Goal: Task Accomplishment & Management: Complete application form

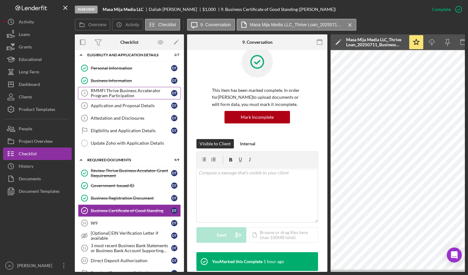
scroll to position [5, 0]
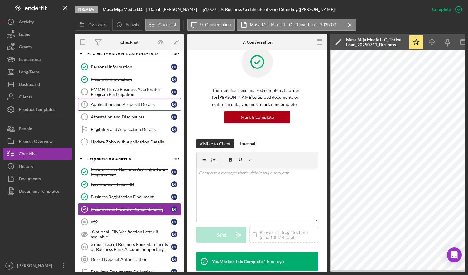
click at [131, 103] on div "Application and Proposal Details" at bounding box center [131, 104] width 81 height 5
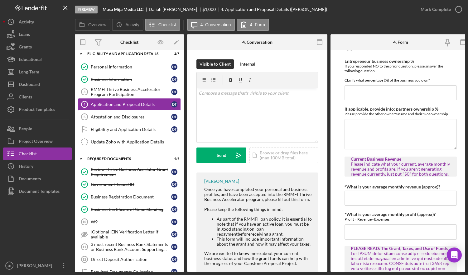
scroll to position [284, 0]
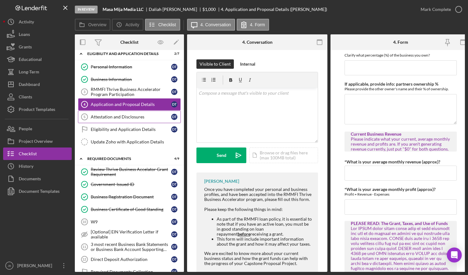
click at [144, 115] on div "Attestation and Disclosures" at bounding box center [131, 116] width 81 height 5
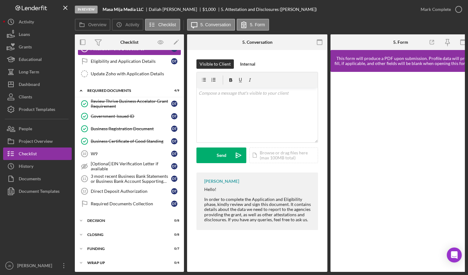
scroll to position [76, 0]
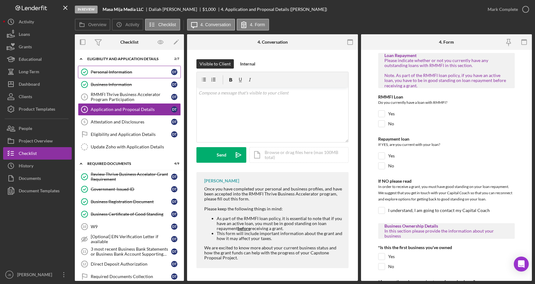
click at [124, 69] on link "Personal Information Personal Information D T" at bounding box center [129, 72] width 103 height 12
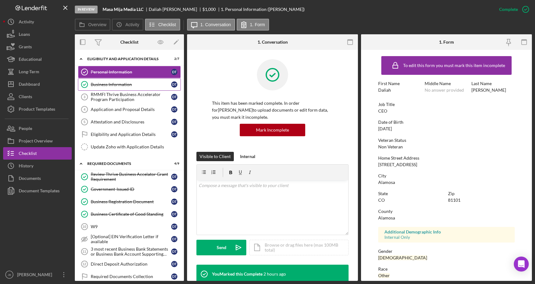
click at [126, 81] on link "Business Information Business Information D T" at bounding box center [129, 84] width 103 height 12
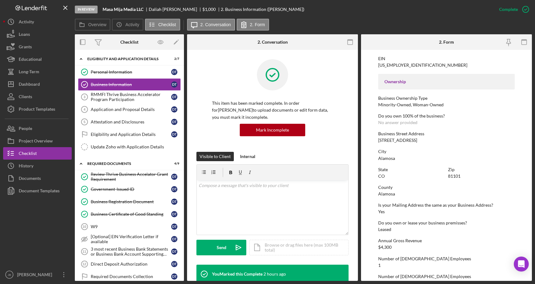
scroll to position [196, 0]
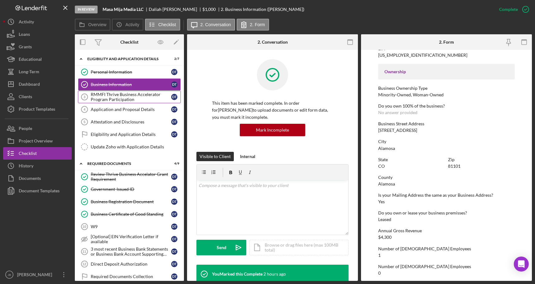
click at [102, 97] on div "RMMFI Thrive Business Accelerator Program Participation" at bounding box center [131, 97] width 81 height 10
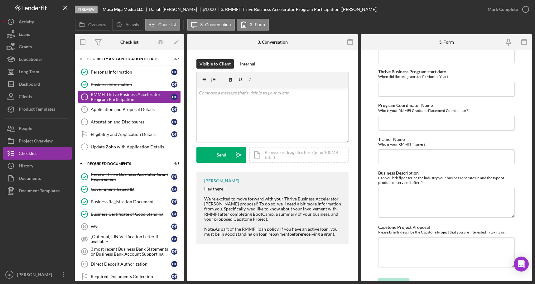
scroll to position [266, 0]
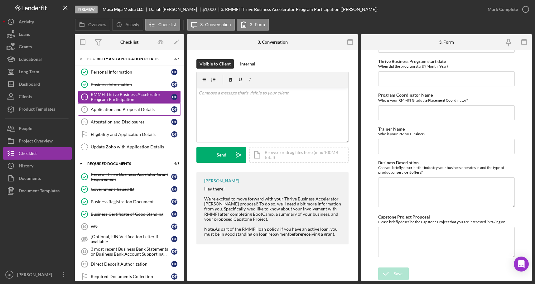
click at [144, 110] on div "Application and Proposal Details" at bounding box center [131, 109] width 81 height 5
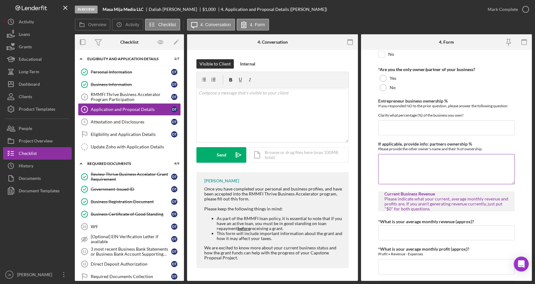
scroll to position [230, 0]
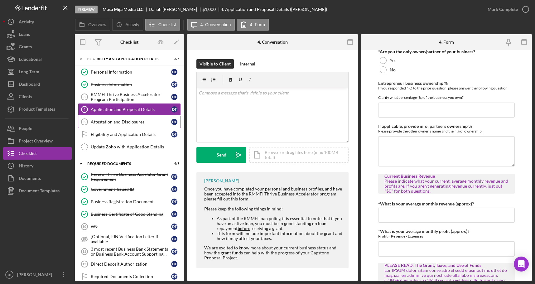
click at [125, 121] on div "Attestation and Disclosures" at bounding box center [131, 122] width 81 height 5
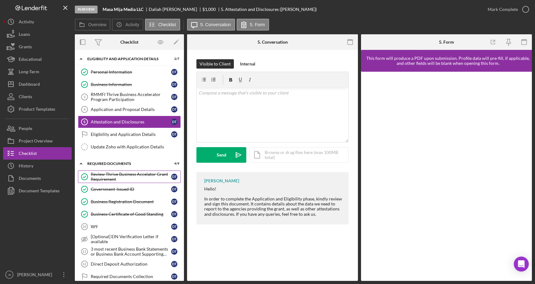
click at [130, 174] on div "Review Thrive Business Accelator Grant Requirement" at bounding box center [131, 177] width 81 height 10
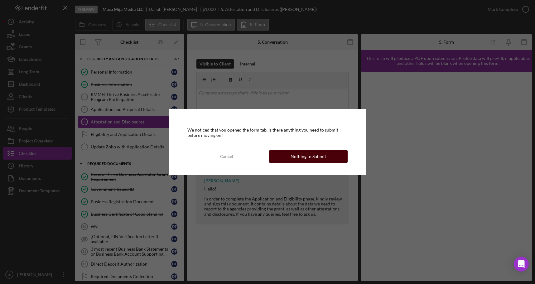
click at [306, 159] on div "Nothing to Submit" at bounding box center [309, 156] width 36 height 12
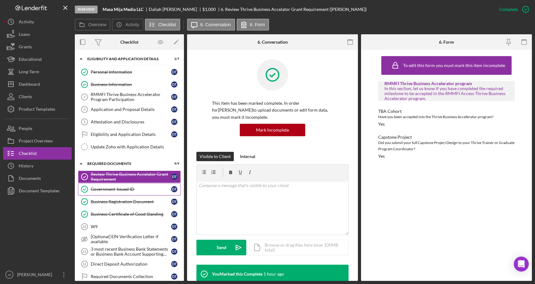
click at [130, 191] on div "Government-Issued ID" at bounding box center [131, 189] width 81 height 5
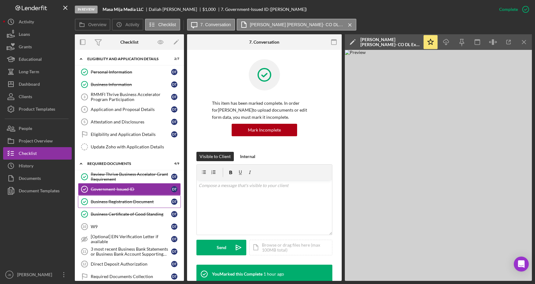
click at [109, 201] on div "Business Registration Document" at bounding box center [131, 201] width 81 height 5
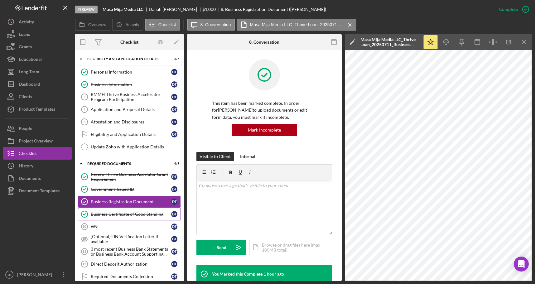
click at [148, 213] on div "Business Certificate of Good Standing" at bounding box center [131, 214] width 81 height 5
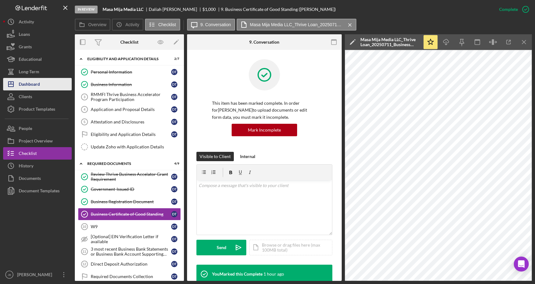
click at [28, 81] on div "Dashboard" at bounding box center [29, 85] width 21 height 14
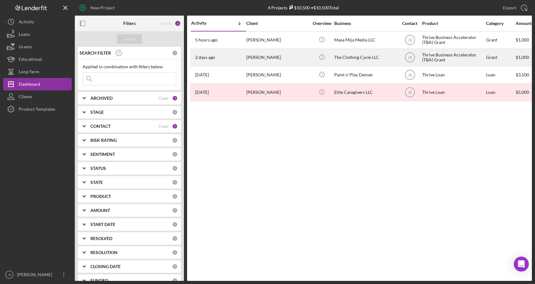
click at [262, 56] on div "[PERSON_NAME]" at bounding box center [278, 57] width 62 height 17
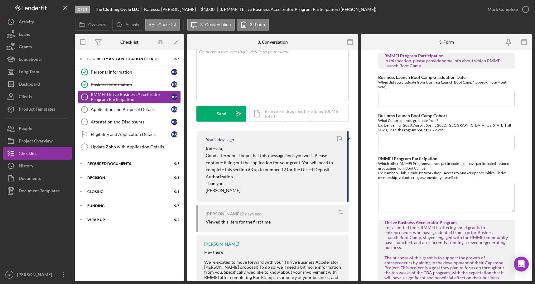
scroll to position [45, 0]
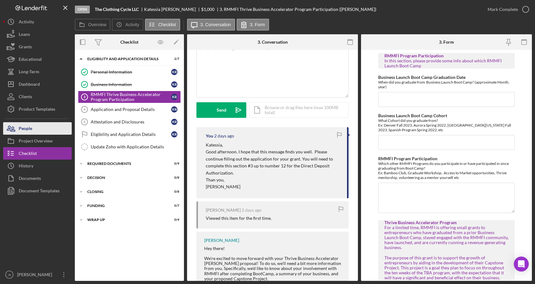
click at [46, 130] on button "People" at bounding box center [37, 128] width 69 height 12
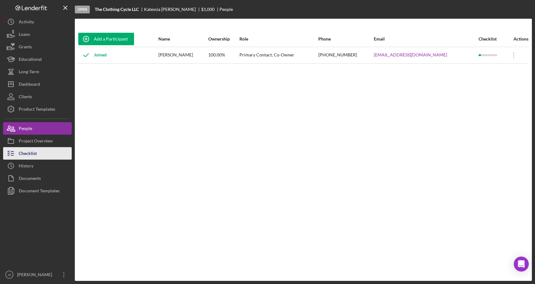
click at [42, 149] on button "Checklist" at bounding box center [37, 153] width 69 height 12
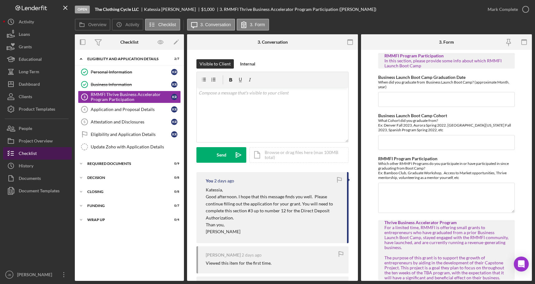
click at [31, 153] on div "Checklist" at bounding box center [28, 154] width 18 height 14
